Goal: Navigation & Orientation: Find specific page/section

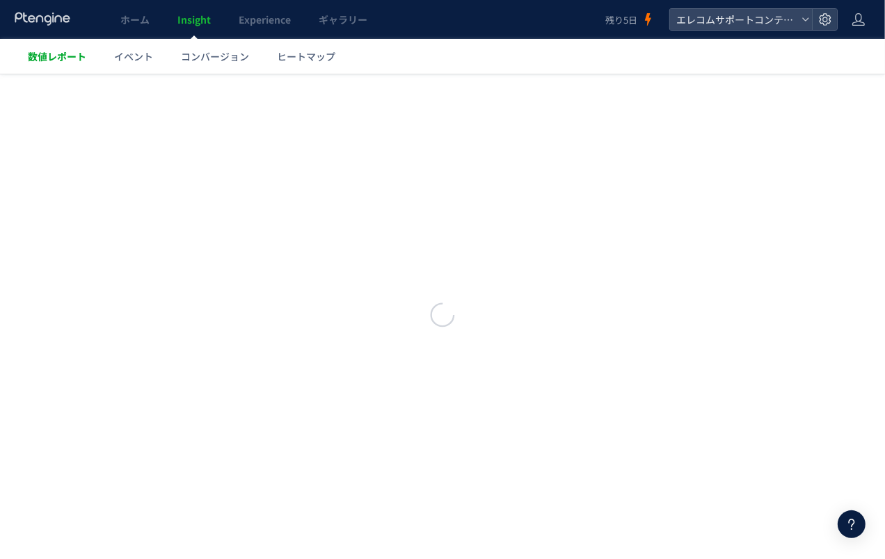
click at [74, 49] on span "数値レポート" at bounding box center [57, 56] width 58 height 14
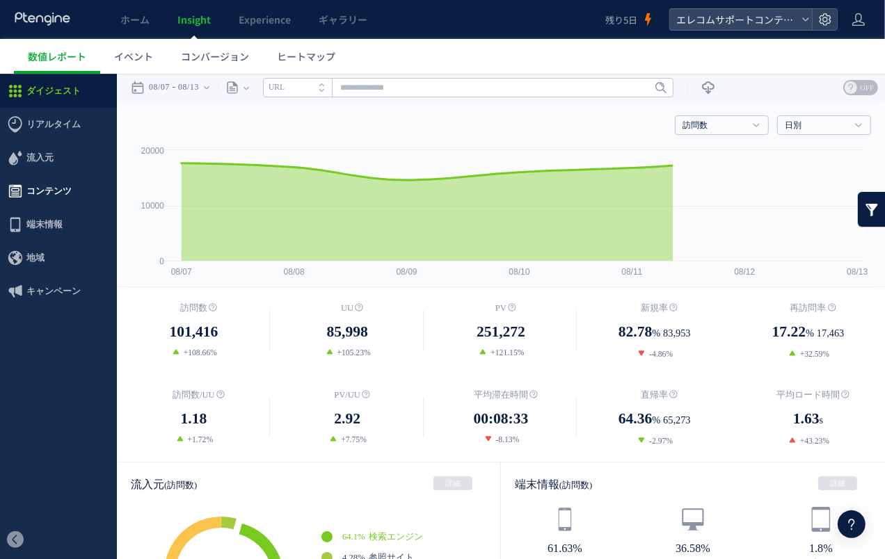
click at [63, 195] on span "コンテンツ" at bounding box center [48, 190] width 45 height 33
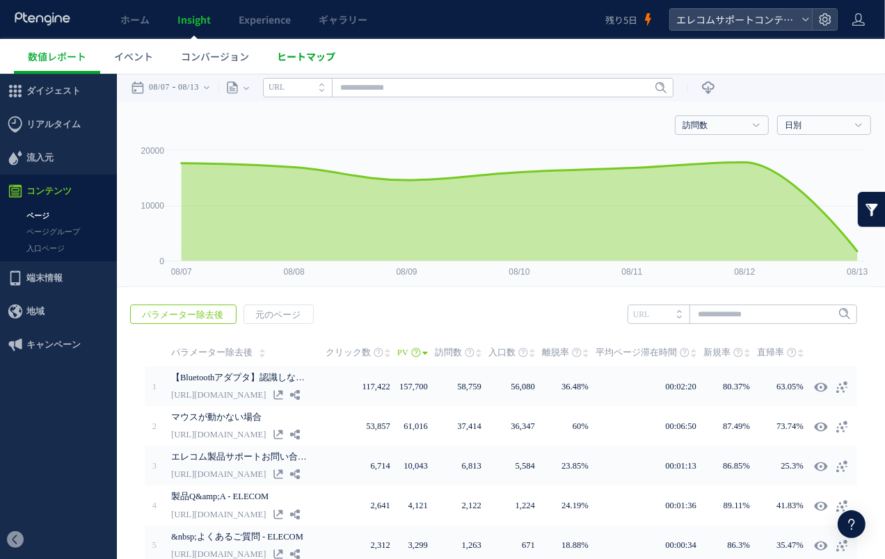
click at [282, 59] on span "ヒートマップ" at bounding box center [306, 56] width 58 height 14
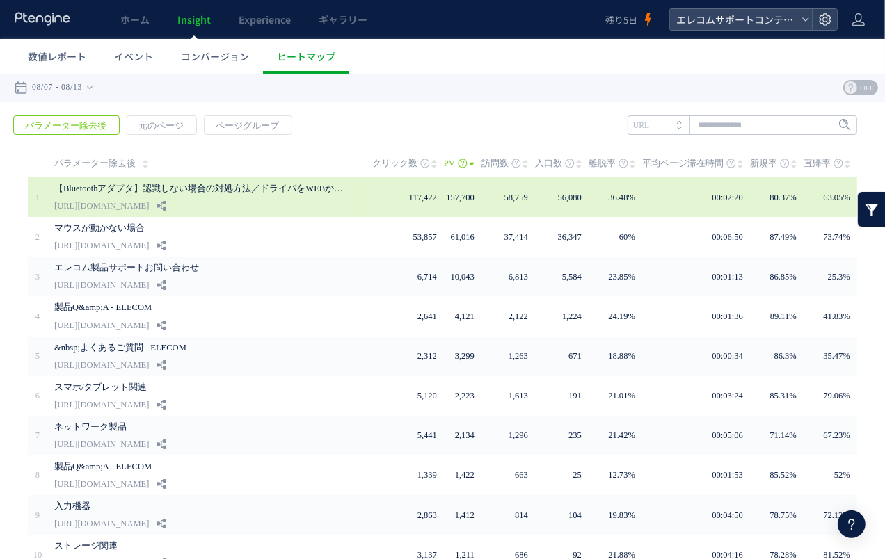
click at [296, 202] on div "【Bluetoothアダプタ】認識しない場合の対処方法／ドライバをWEBからダウ... [URL][DOMAIN_NAME]" at bounding box center [203, 197] width 298 height 40
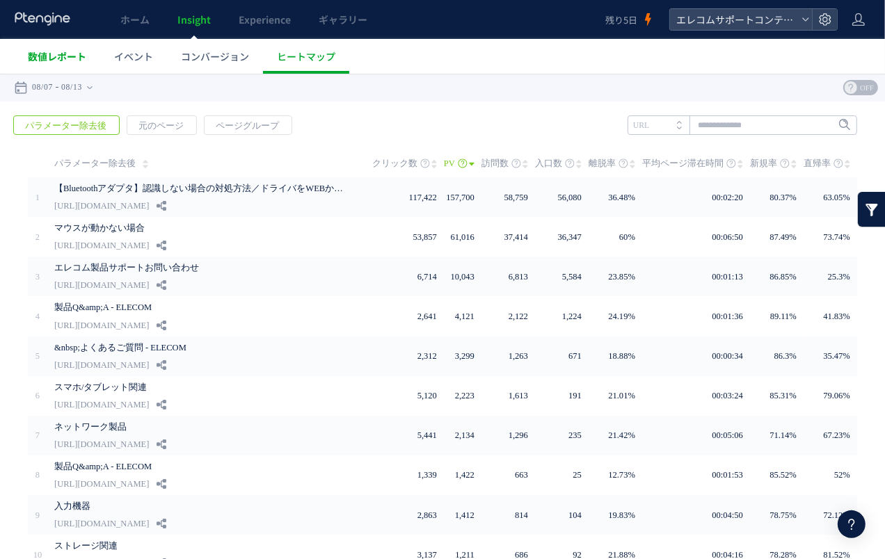
click at [58, 56] on span "数値レポート" at bounding box center [57, 56] width 58 height 14
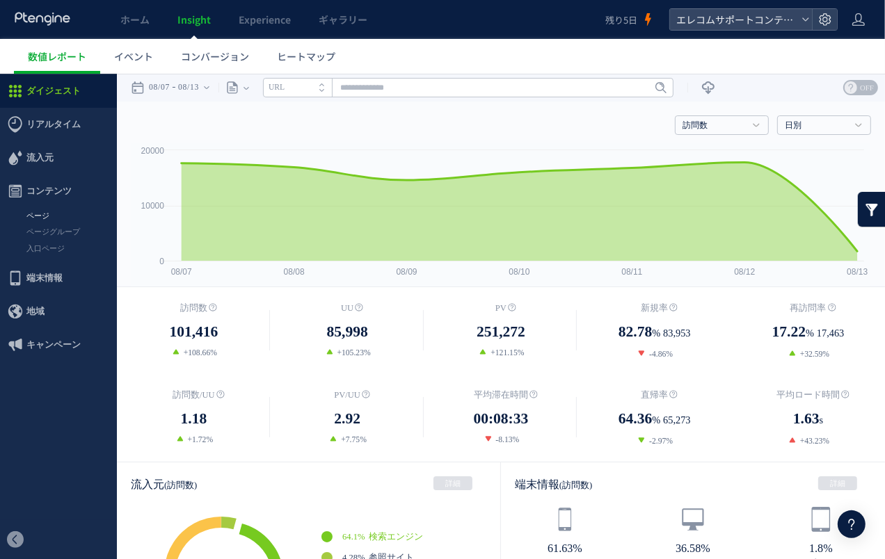
click at [65, 219] on link "ページ" at bounding box center [58, 215] width 117 height 16
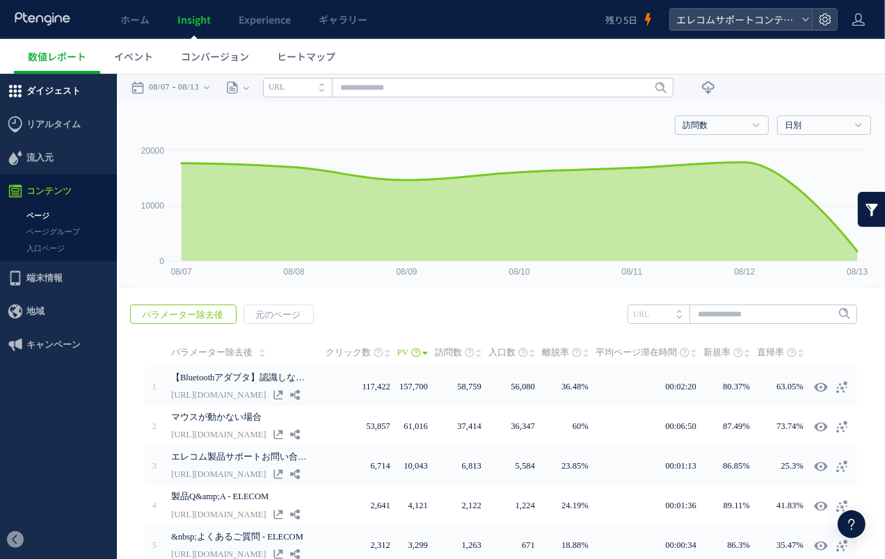
click at [74, 99] on span "ダイジェスト" at bounding box center [53, 90] width 54 height 33
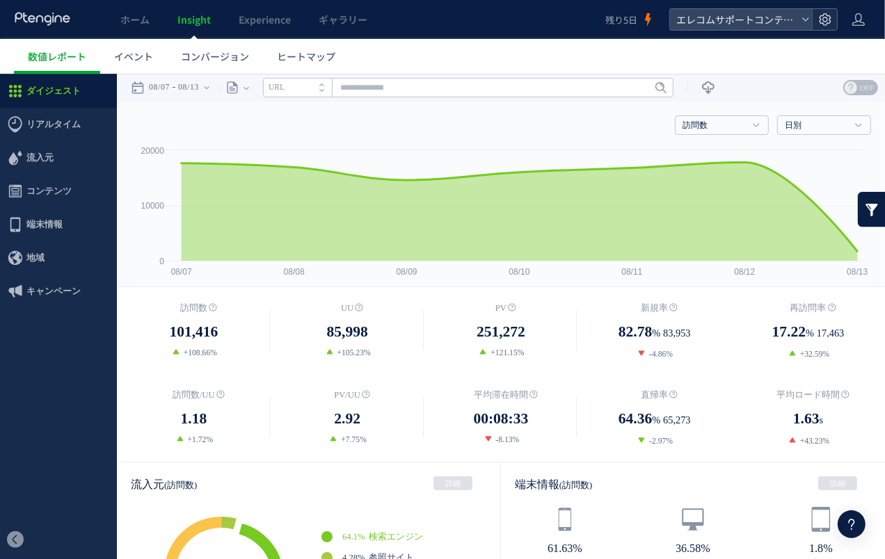
click at [819, 17] on use at bounding box center [825, 19] width 12 height 12
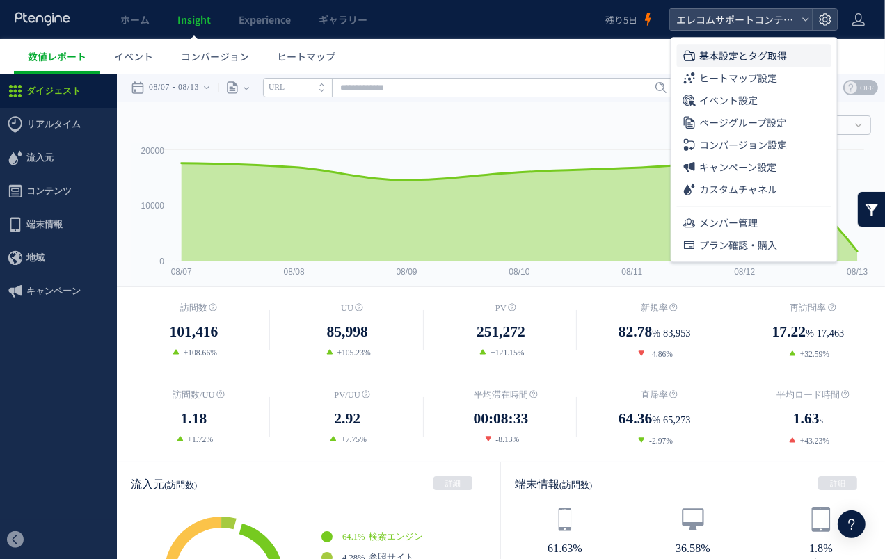
click at [790, 67] on li "基本設定とタグ取得" at bounding box center [754, 78] width 154 height 22
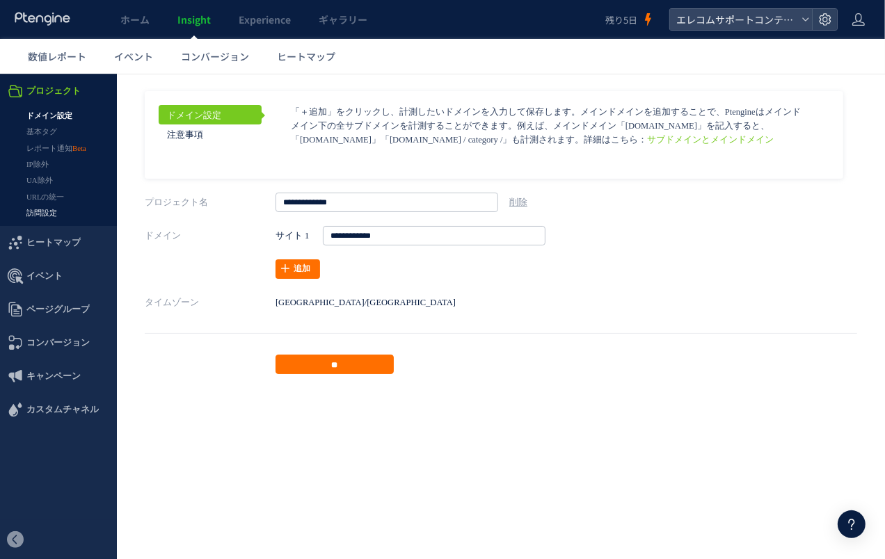
click at [54, 214] on link "訪問設定" at bounding box center [58, 213] width 117 height 16
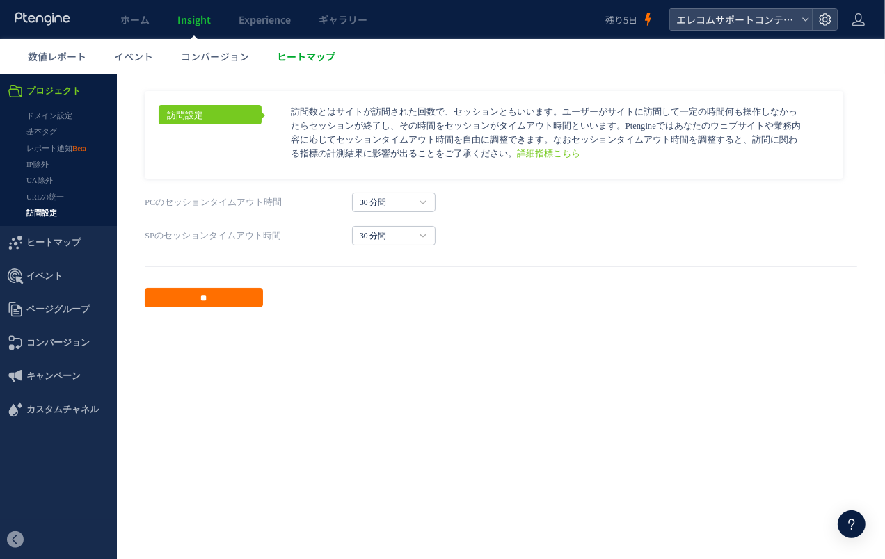
click at [295, 58] on span "ヒートマップ" at bounding box center [306, 56] width 58 height 14
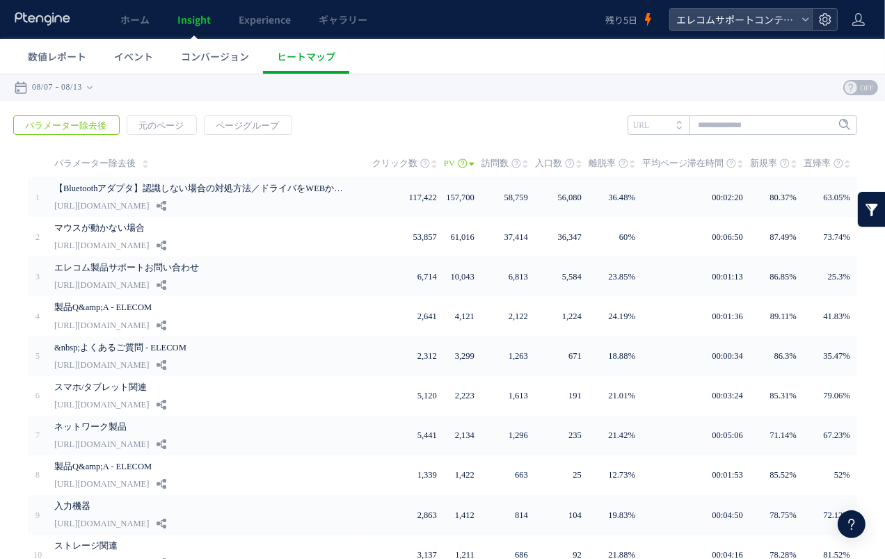
click at [826, 22] on icon at bounding box center [825, 20] width 14 height 14
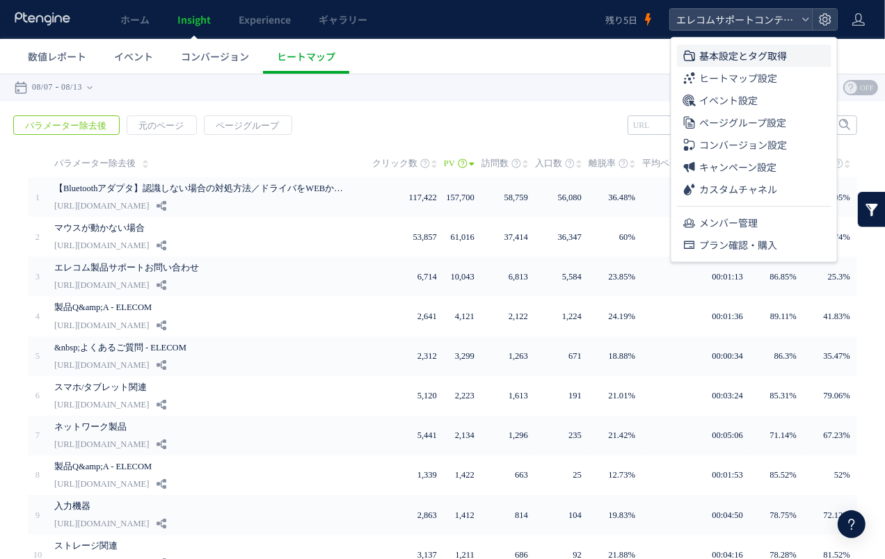
click at [791, 67] on li "基本設定とタグ取得" at bounding box center [754, 78] width 154 height 22
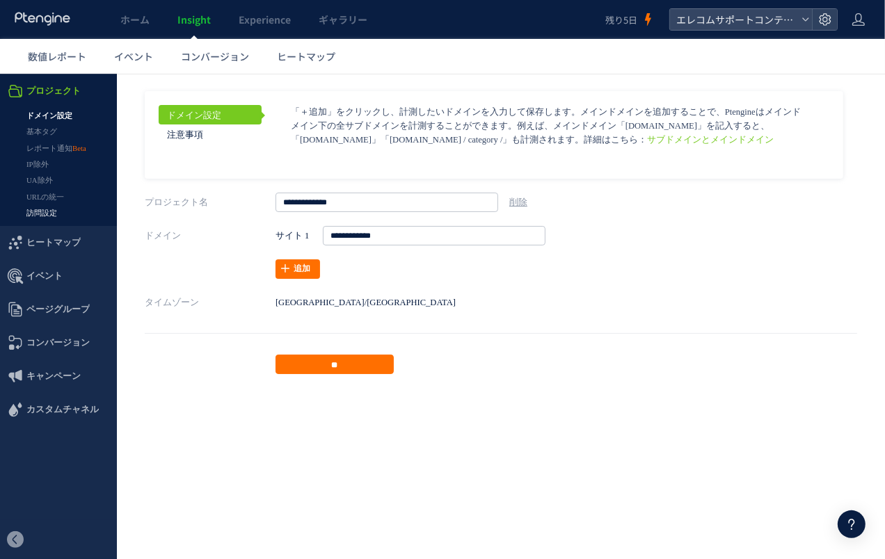
click at [56, 209] on link "訪問設定" at bounding box center [58, 213] width 117 height 16
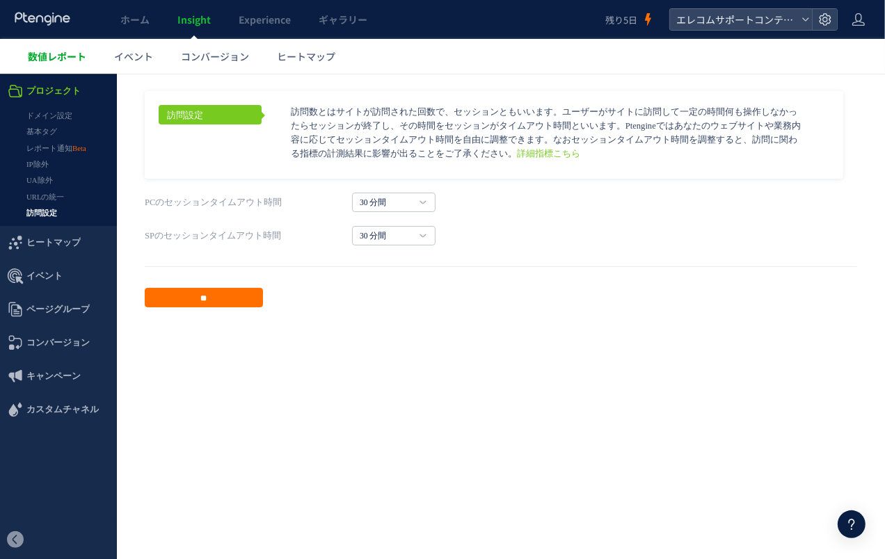
click at [44, 51] on span "数値レポート" at bounding box center [57, 56] width 58 height 14
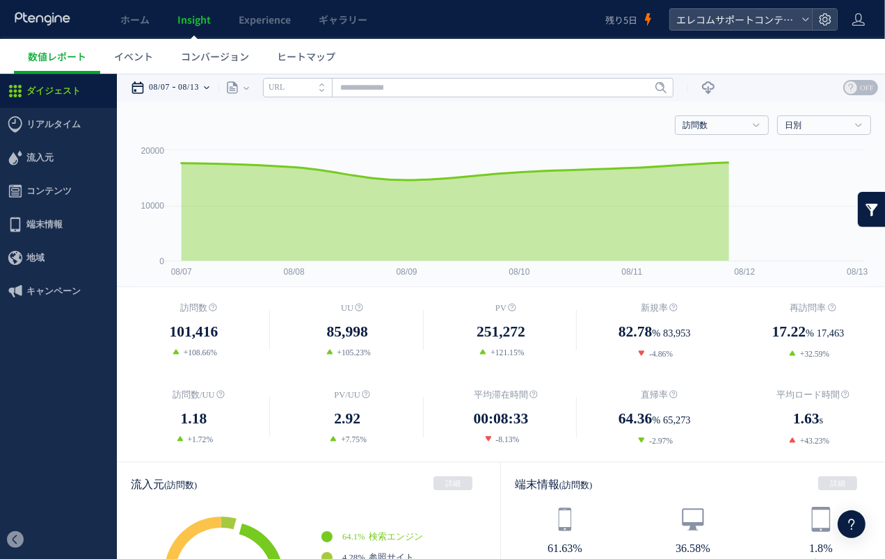
click at [199, 86] on time "08/13" at bounding box center [188, 87] width 21 height 28
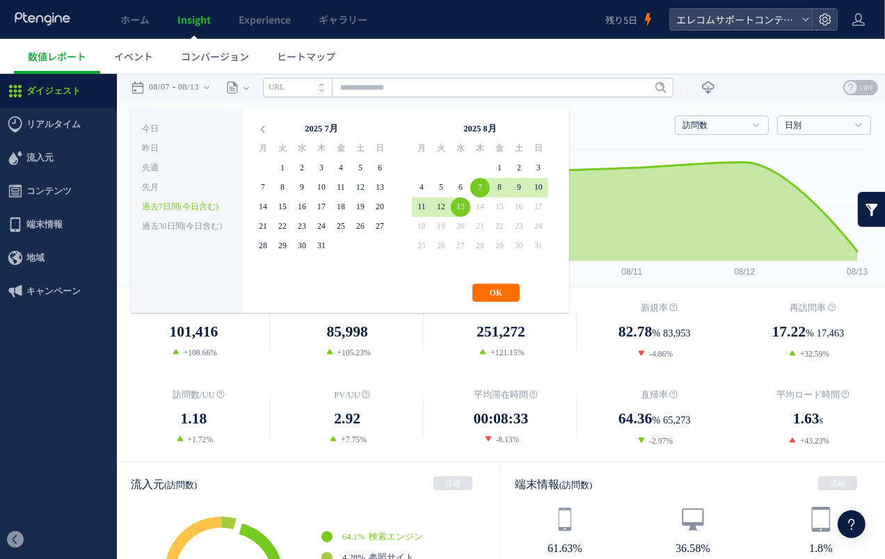
click at [407, 53] on ul "数値レポート イベント コンバージョン ヒートマップ" at bounding box center [449, 56] width 871 height 35
click at [303, 62] on span "ヒートマップ" at bounding box center [306, 56] width 58 height 14
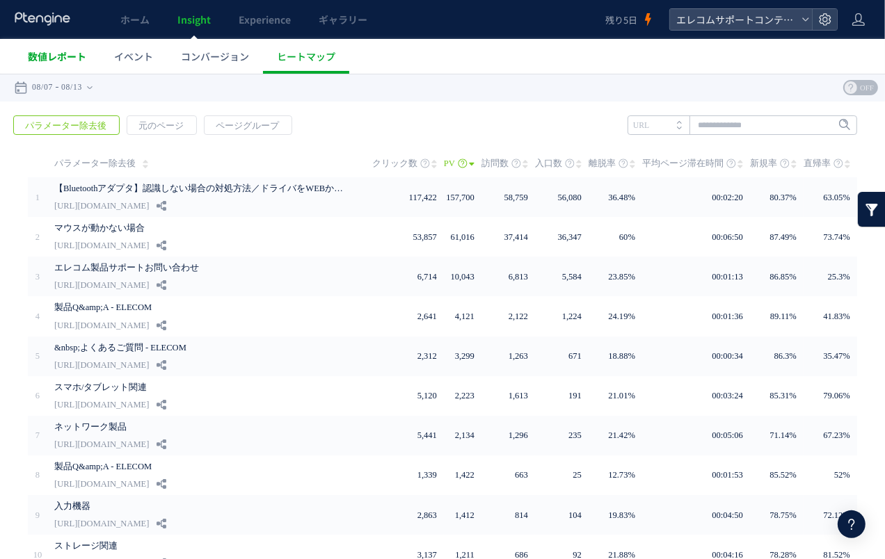
click at [57, 54] on span "数値レポート" at bounding box center [57, 56] width 58 height 14
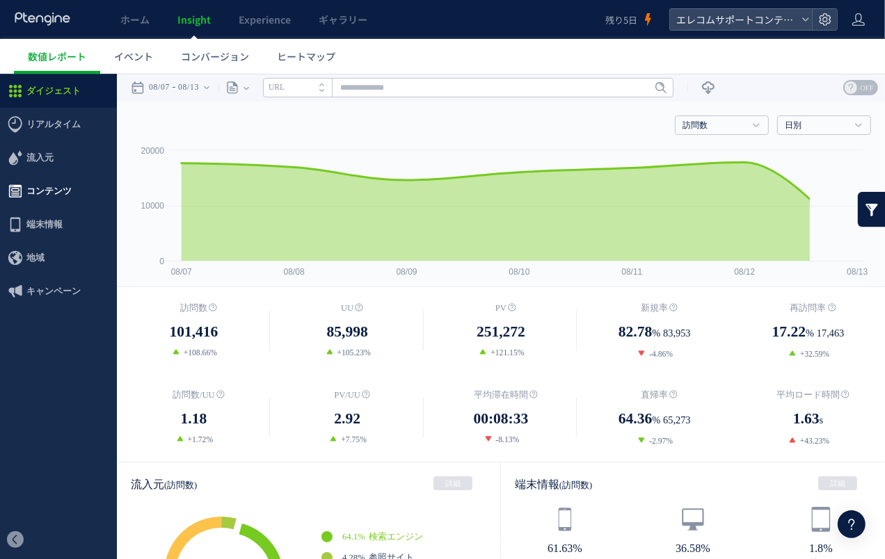
click at [68, 191] on span "コンテンツ" at bounding box center [48, 190] width 45 height 33
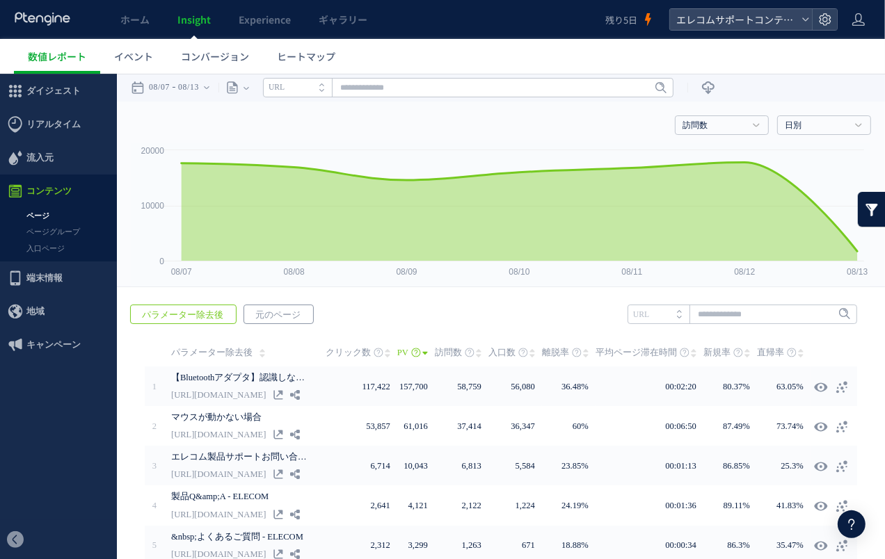
click at [282, 310] on span "元のページ" at bounding box center [277, 314] width 67 height 19
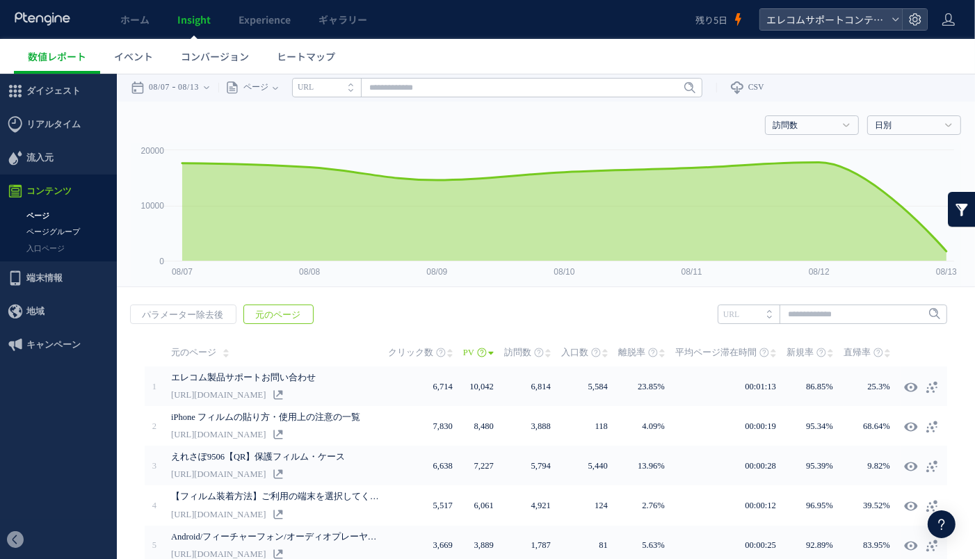
click at [70, 231] on link "ページグループ" at bounding box center [58, 231] width 117 height 16
